Goal: Entertainment & Leisure: Consume media (video, audio)

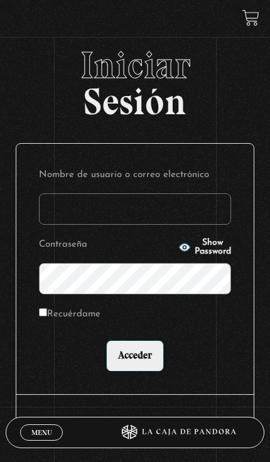
type input "stiven.[PERSON_NAME]"
click at [134, 361] on input "Acceder" at bounding box center [135, 355] width 58 height 31
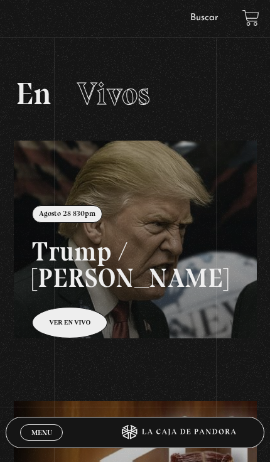
click at [75, 343] on link at bounding box center [149, 372] width 270 height 462
